Goal: Task Accomplishment & Management: Manage account settings

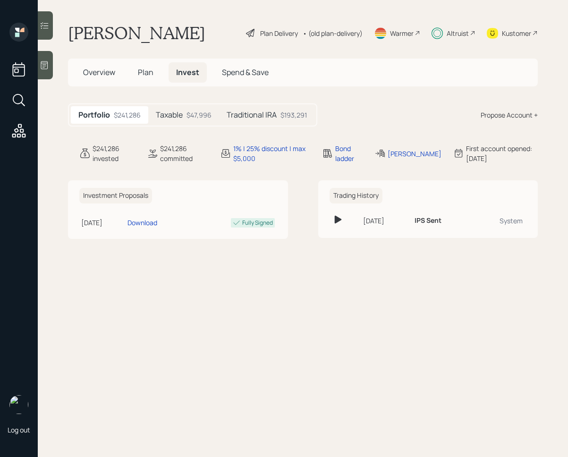
click at [52, 28] on div at bounding box center [45, 25] width 15 height 28
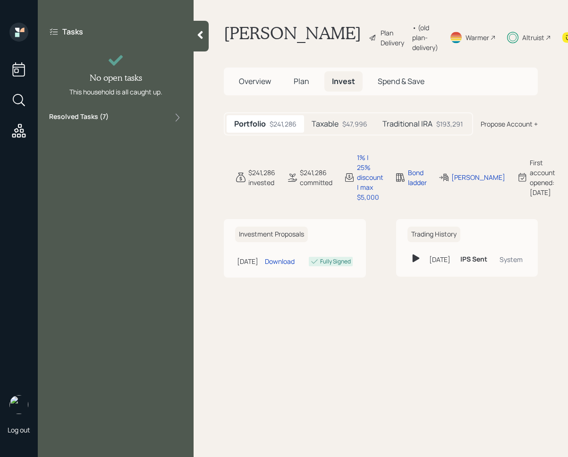
click at [149, 111] on div "Tasks No open tasks This household is all caught up. Resolved Tasks ( 7 )" at bounding box center [116, 75] width 156 height 104
click at [128, 114] on div "Resolved Tasks ( 7 )" at bounding box center [115, 117] width 133 height 11
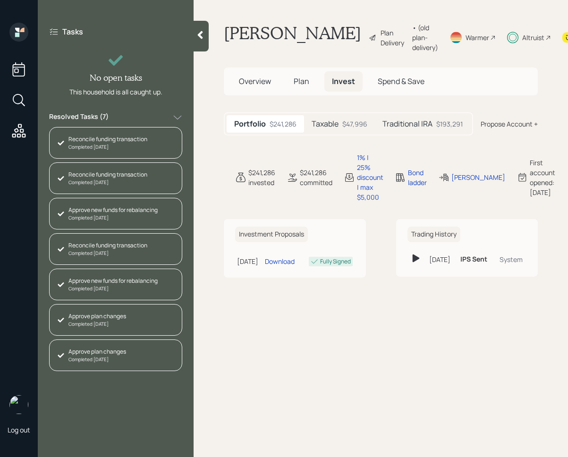
click at [207, 29] on div at bounding box center [201, 36] width 15 height 31
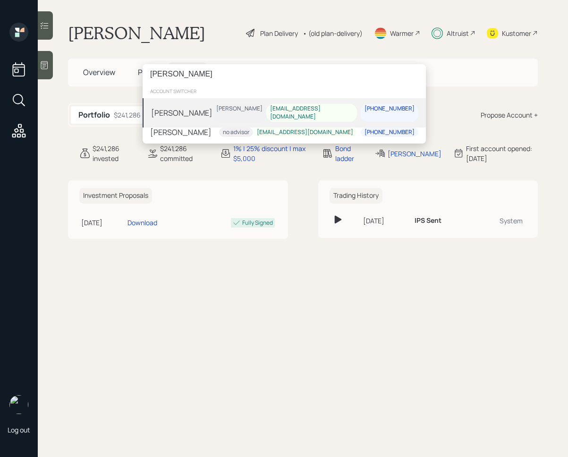
type input "[PERSON_NAME]"
click at [205, 112] on div "[PERSON_NAME] [PERSON_NAME] [EMAIL_ADDRESS][DOMAIN_NAME] [PHONE_NUMBER]" at bounding box center [285, 112] width 284 height 29
